Goal: Information Seeking & Learning: Learn about a topic

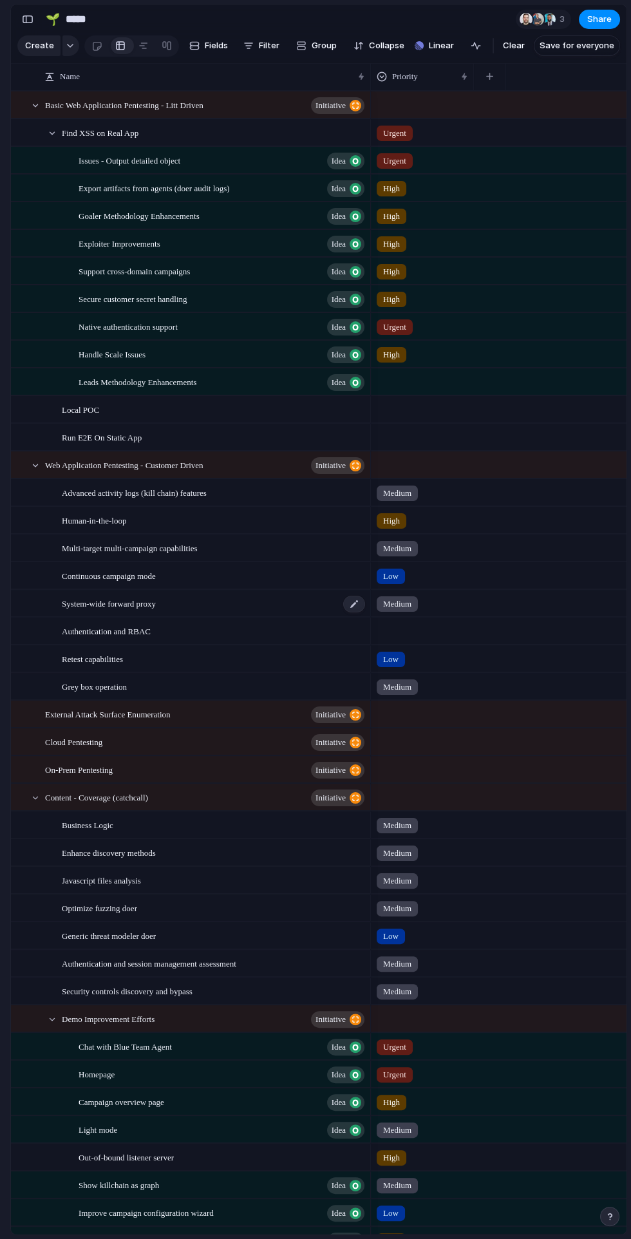
click at [73, 605] on span "System-wide forward proxy" at bounding box center [109, 603] width 94 height 15
